Goal: Transaction & Acquisition: Purchase product/service

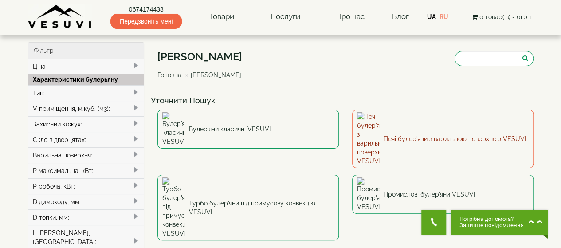
click at [501, 126] on link "Печі булер'яни з варильною поверхнею VESUVI" at bounding box center [442, 139] width 181 height 59
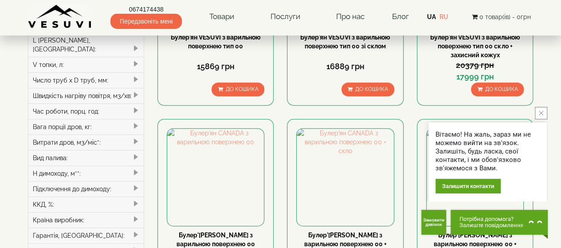
scroll to position [197, 0]
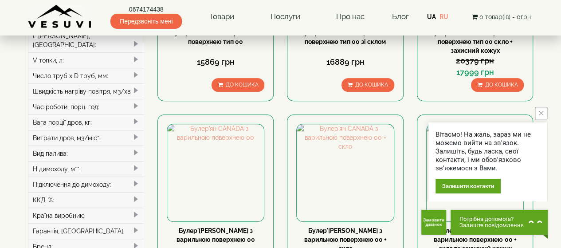
click at [540, 116] on button "close button" at bounding box center [541, 113] width 12 height 12
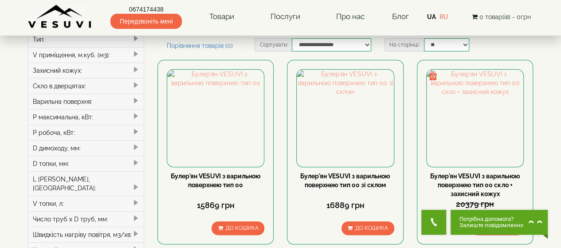
scroll to position [72, 0]
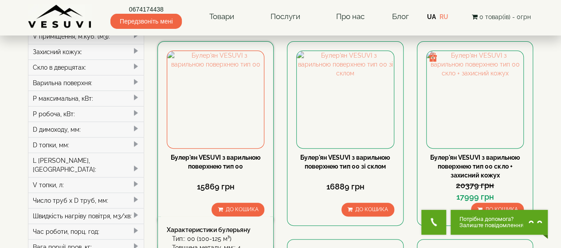
click at [205, 167] on link "Булер'ян VESUVI з варильною поверхнею тип 00" at bounding box center [216, 162] width 90 height 16
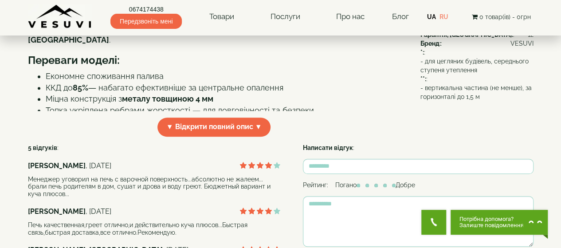
scroll to position [303, 0]
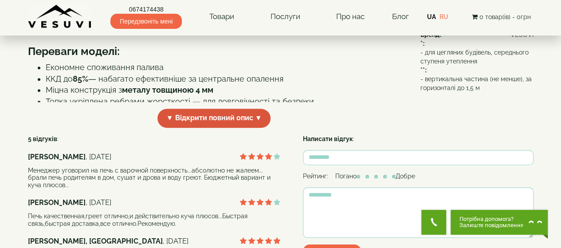
click at [227, 128] on span "▼ Відкрити повний опис ▼" at bounding box center [215, 118] width 114 height 19
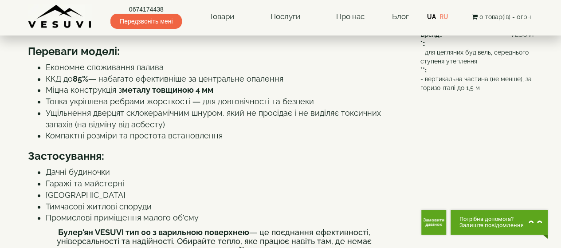
scroll to position [0, 0]
